Goal: Use online tool/utility: Utilize a website feature to perform a specific function

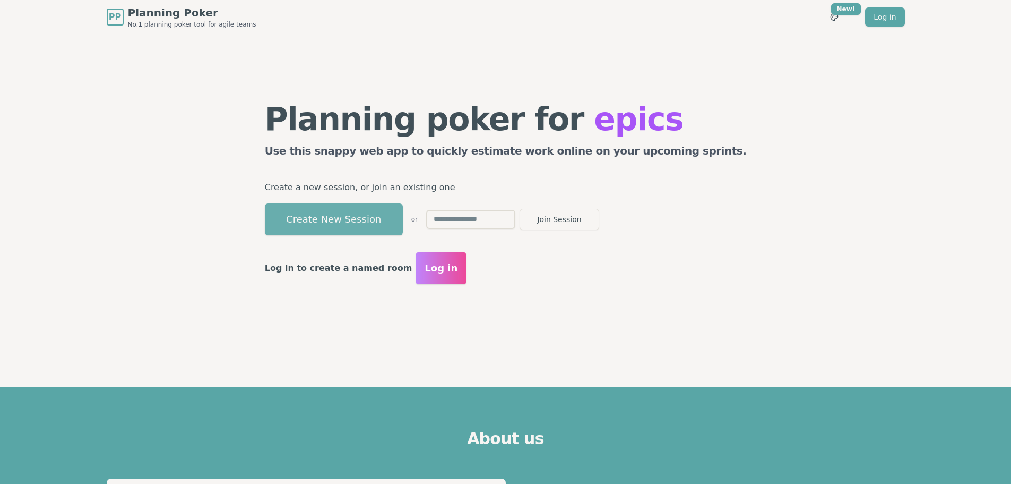
drag, startPoint x: 0, startPoint y: 0, endPoint x: 408, endPoint y: 213, distance: 459.9
click at [403, 213] on button "Create New Session" at bounding box center [334, 219] width 138 height 32
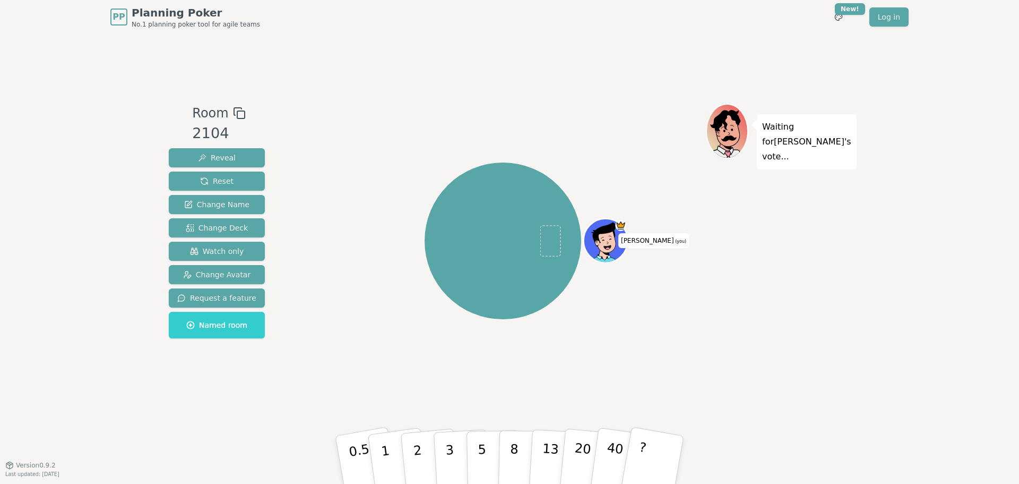
click at [237, 111] on rect at bounding box center [240, 114] width 7 height 7
drag, startPoint x: 213, startPoint y: 251, endPoint x: 422, endPoint y: 216, distance: 211.5
click at [213, 251] on span "Watch only" at bounding box center [217, 251] width 54 height 11
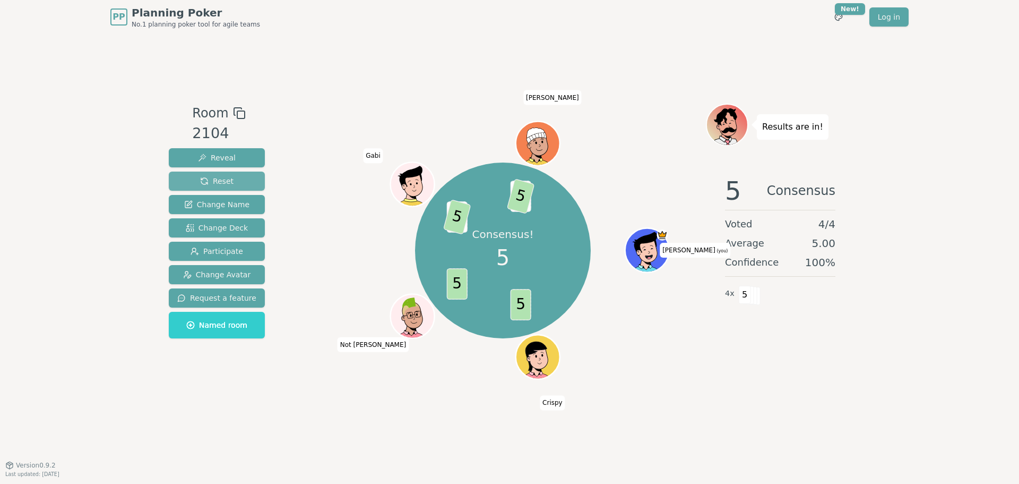
click at [208, 179] on span "Reset" at bounding box center [216, 181] width 33 height 11
click at [235, 181] on button "Reset" at bounding box center [217, 180] width 96 height 19
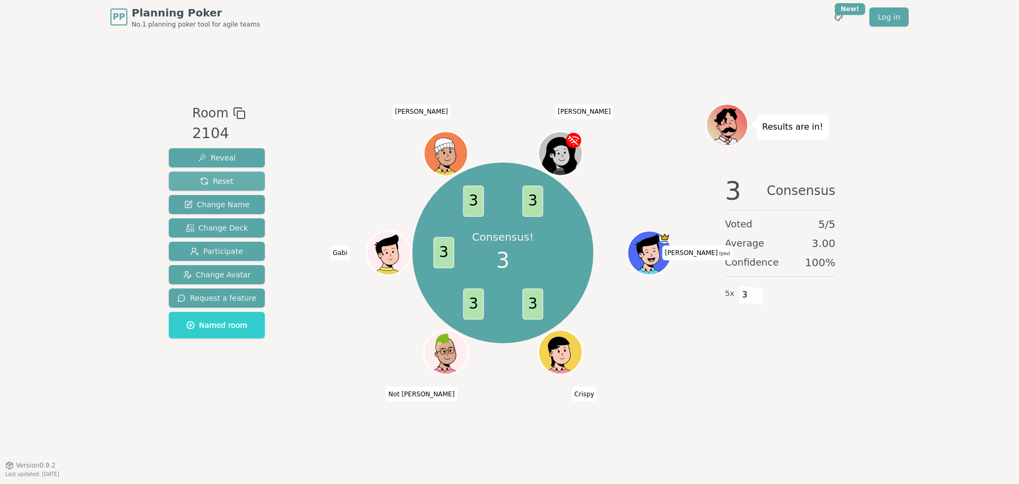
click at [232, 175] on button "Reset" at bounding box center [217, 180] width 96 height 19
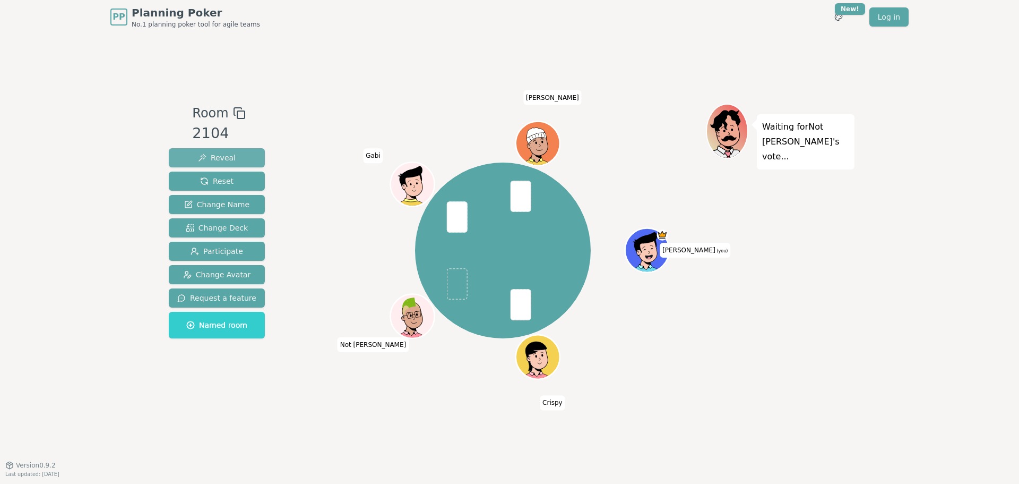
click at [228, 161] on span "Reveal" at bounding box center [217, 157] width 38 height 11
